Goal: Communication & Community: Answer question/provide support

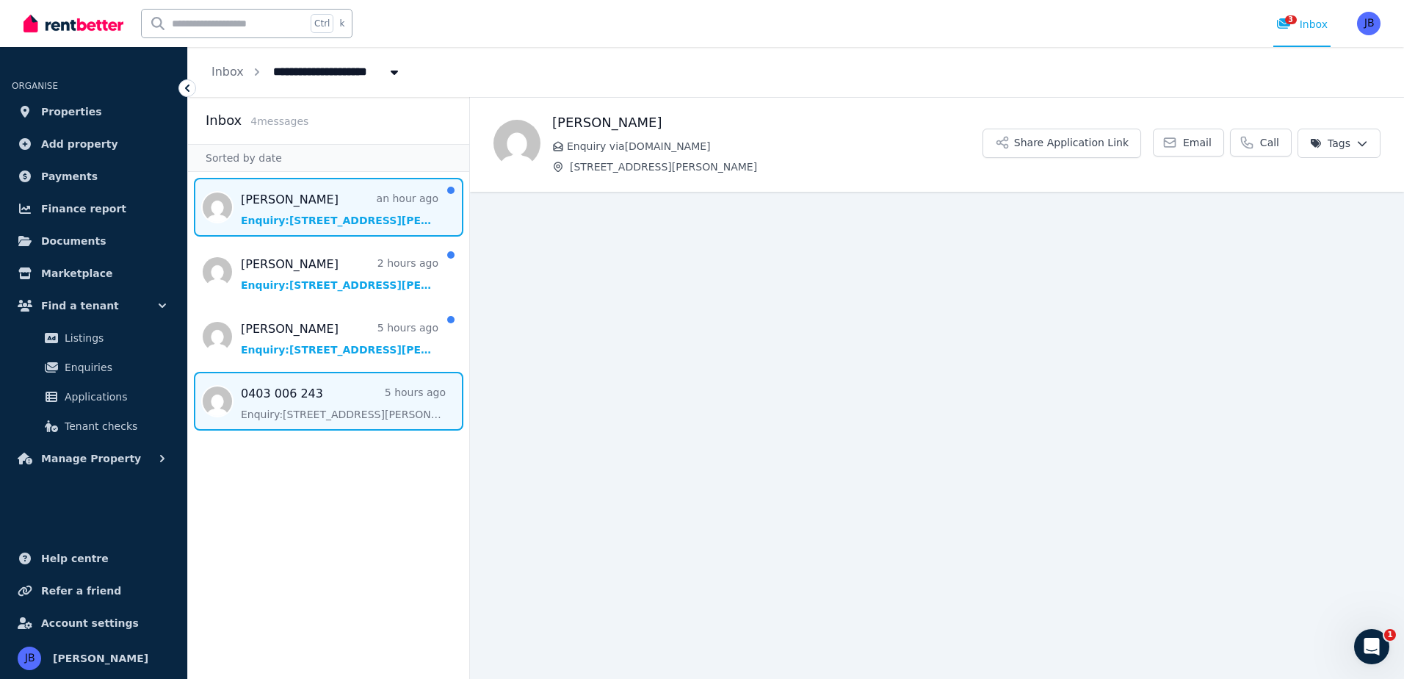
click at [279, 396] on span "Message list" at bounding box center [328, 401] width 281 height 59
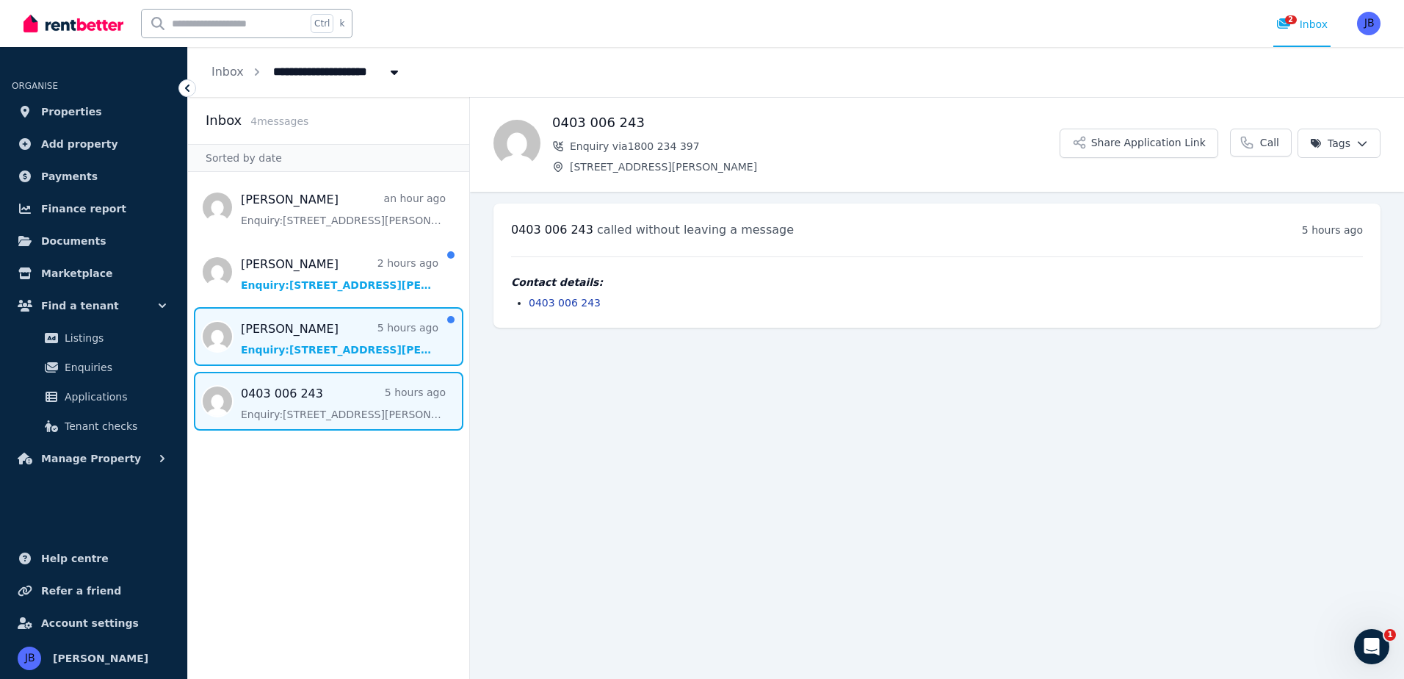
click at [288, 336] on span "Message list" at bounding box center [328, 336] width 281 height 59
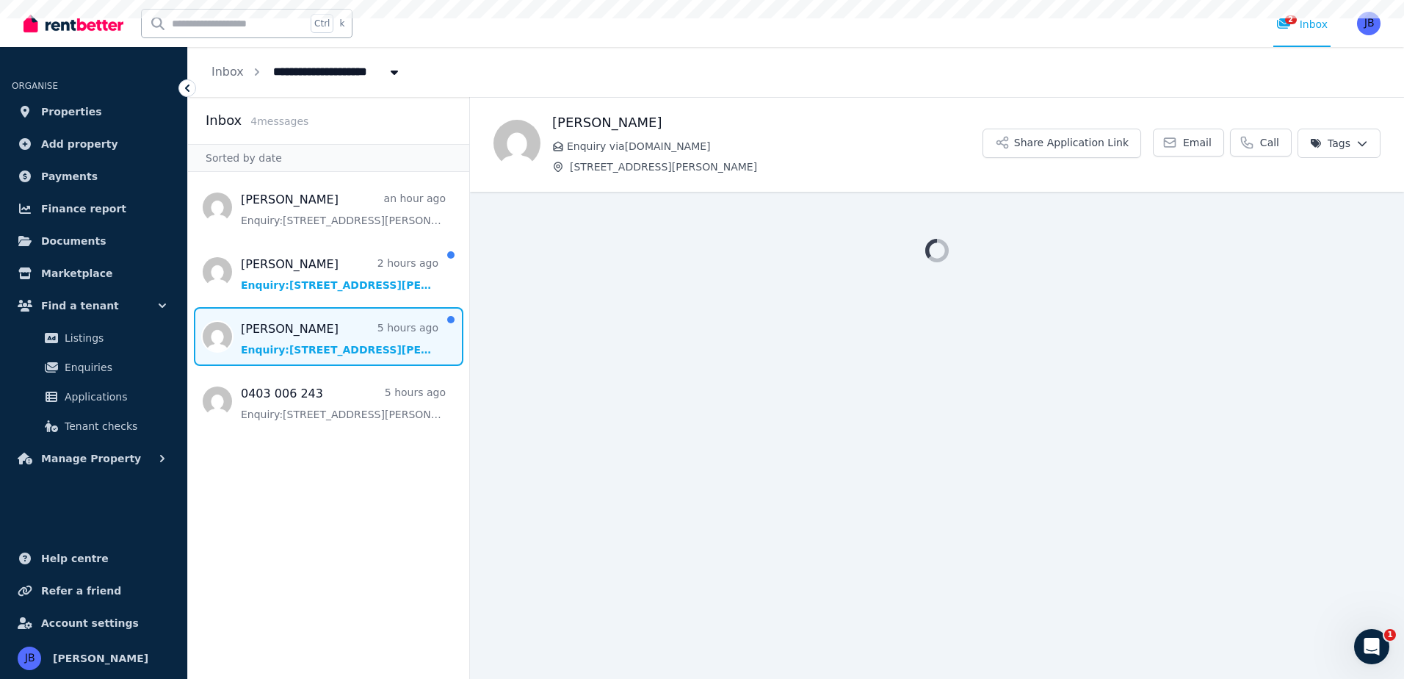
click at [288, 336] on span "Message list" at bounding box center [328, 336] width 281 height 59
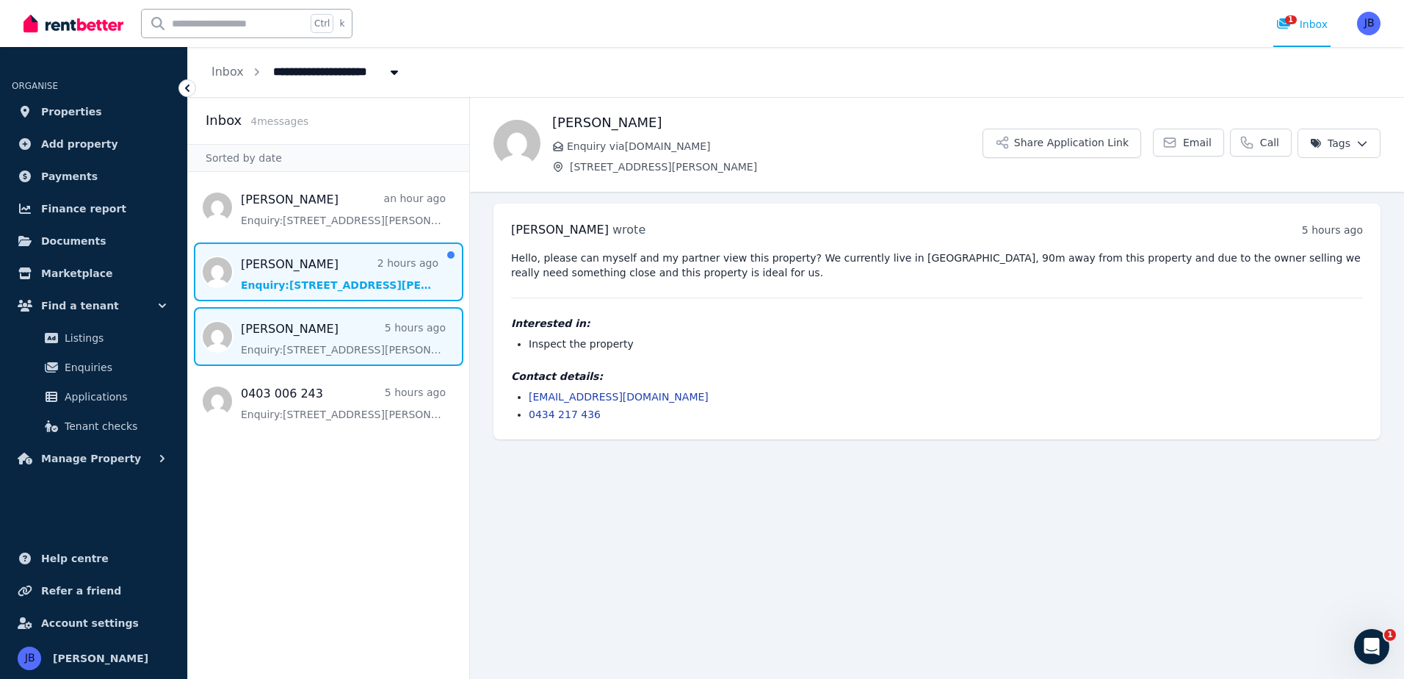
click at [279, 278] on span "Message list" at bounding box center [328, 271] width 281 height 59
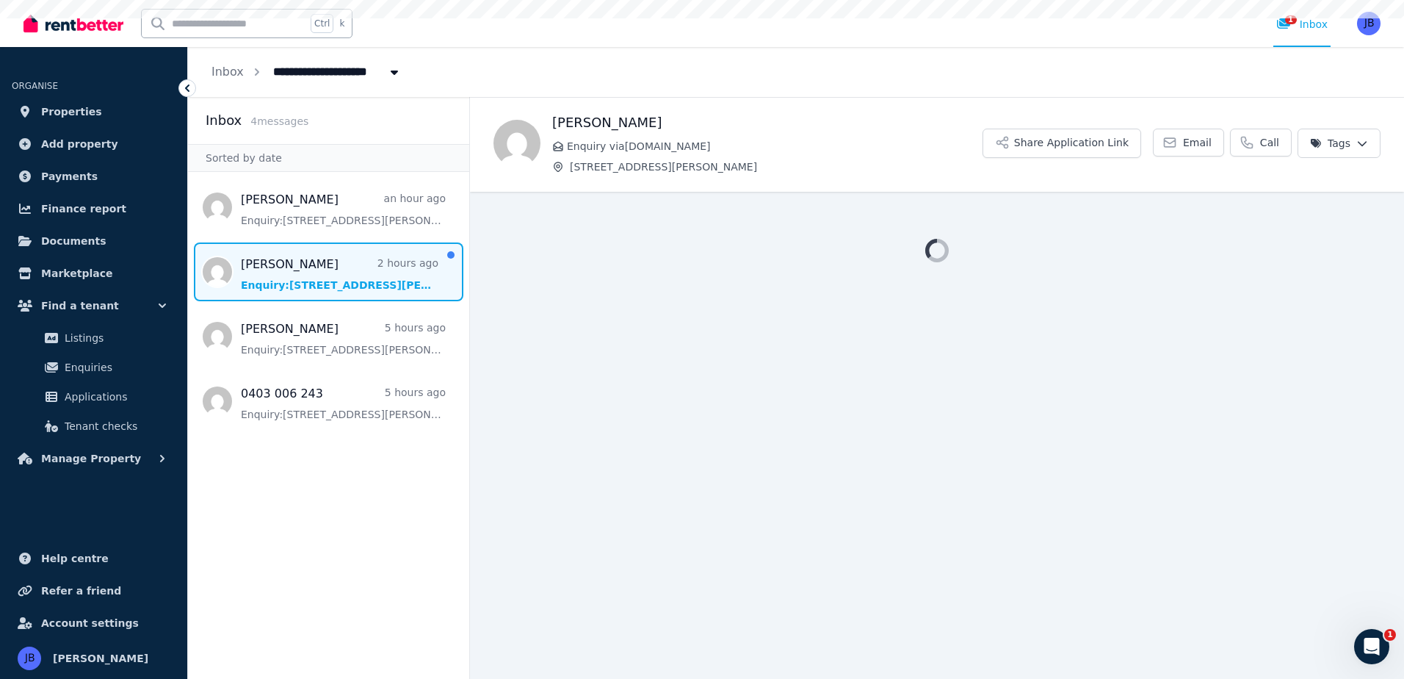
click at [279, 278] on span "Message list" at bounding box center [328, 271] width 281 height 59
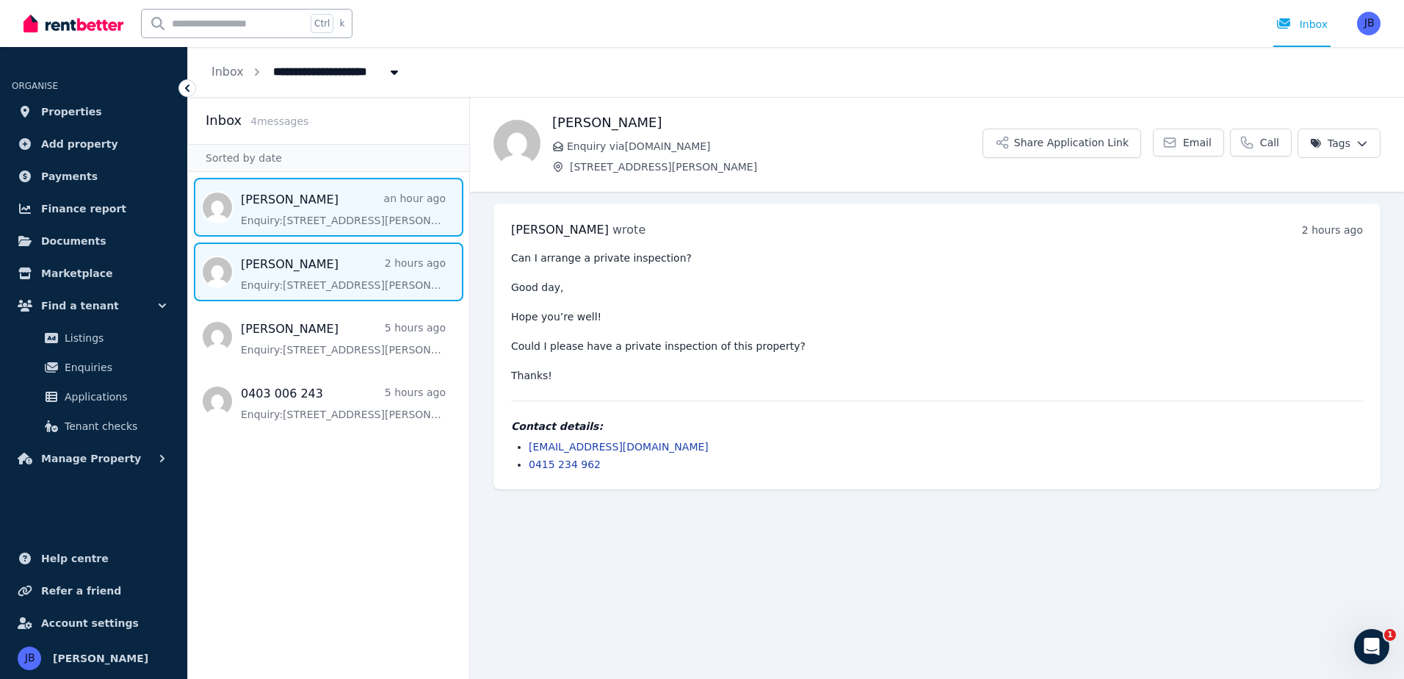
click at [322, 215] on span "Message list" at bounding box center [328, 207] width 281 height 59
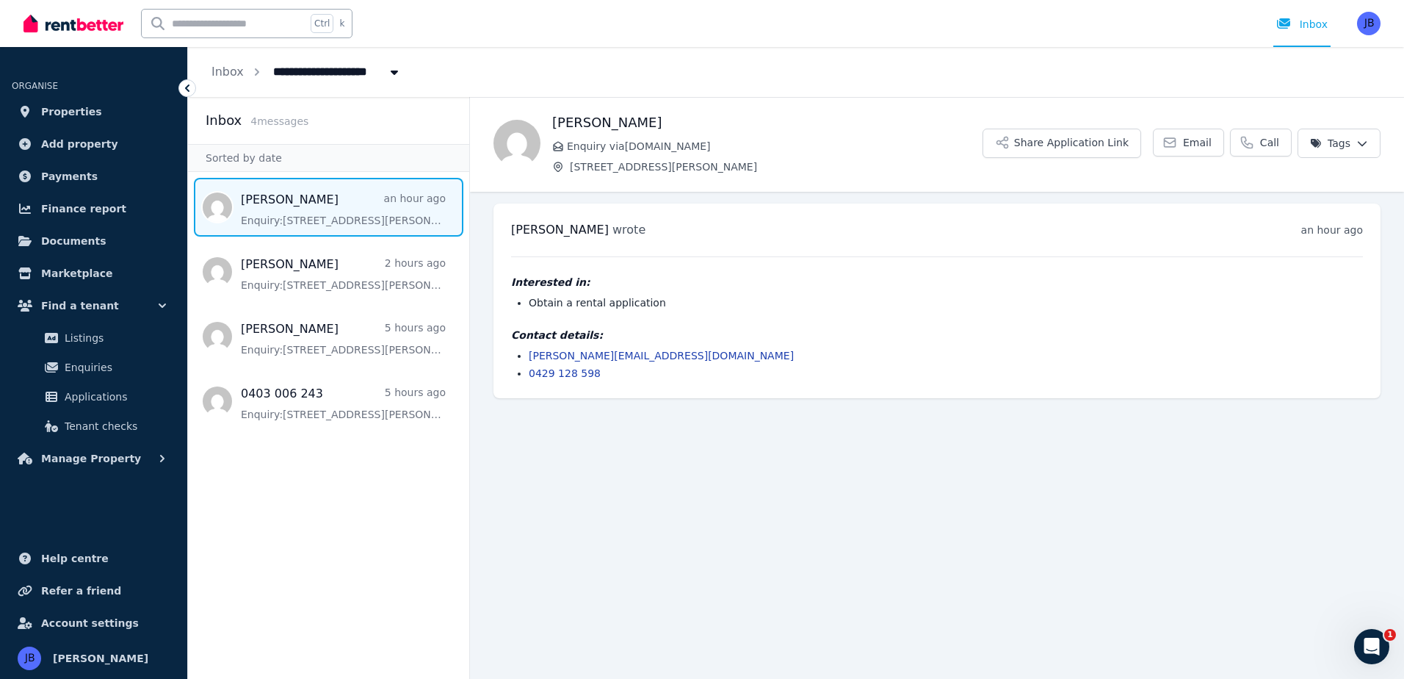
click at [334, 201] on span "Message list" at bounding box center [328, 207] width 281 height 59
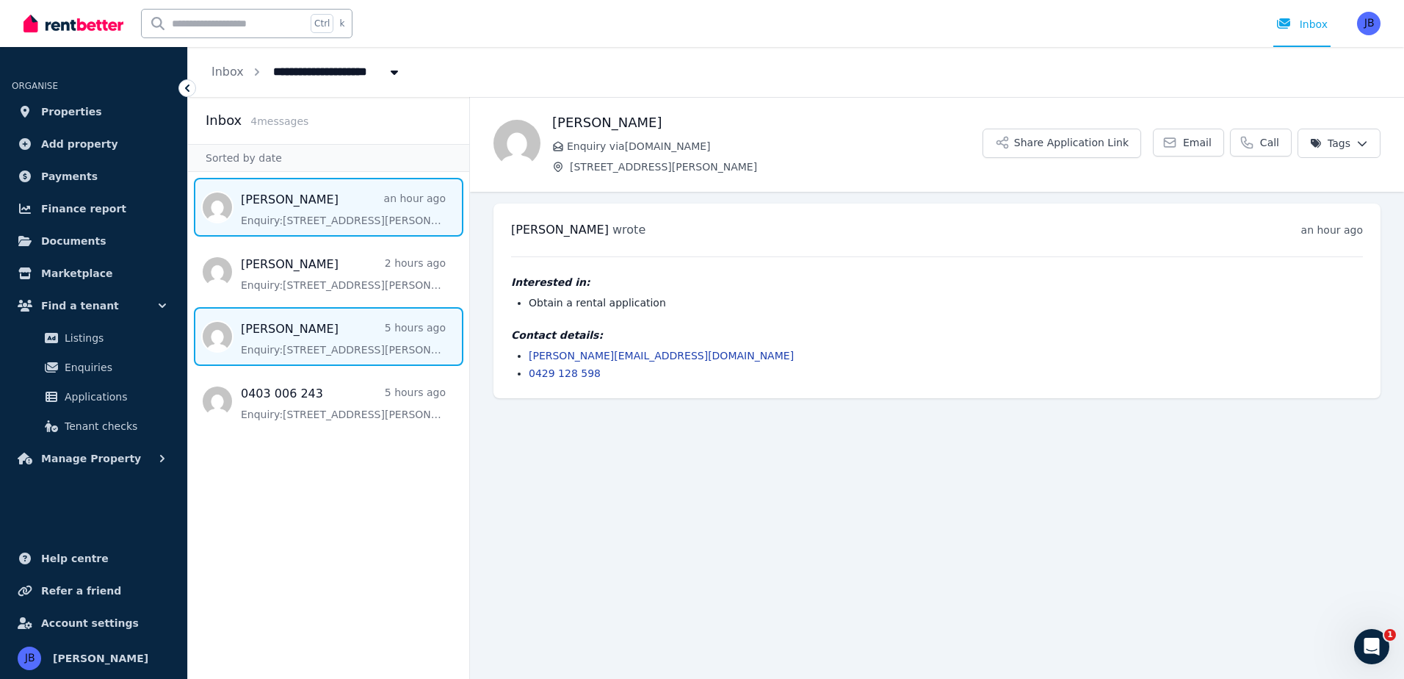
click at [324, 328] on span "Message list" at bounding box center [328, 336] width 281 height 59
